Goal: Browse casually: Explore the website without a specific task or goal

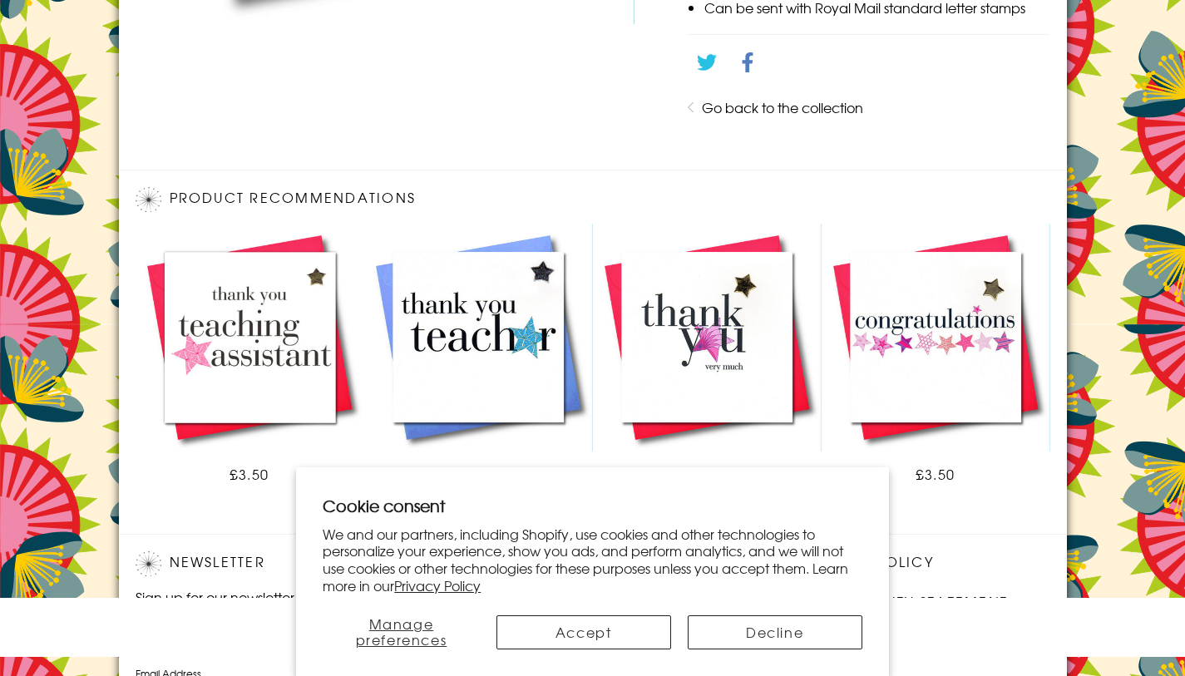
scroll to position [960, 0]
